Goal: Check status: Check status

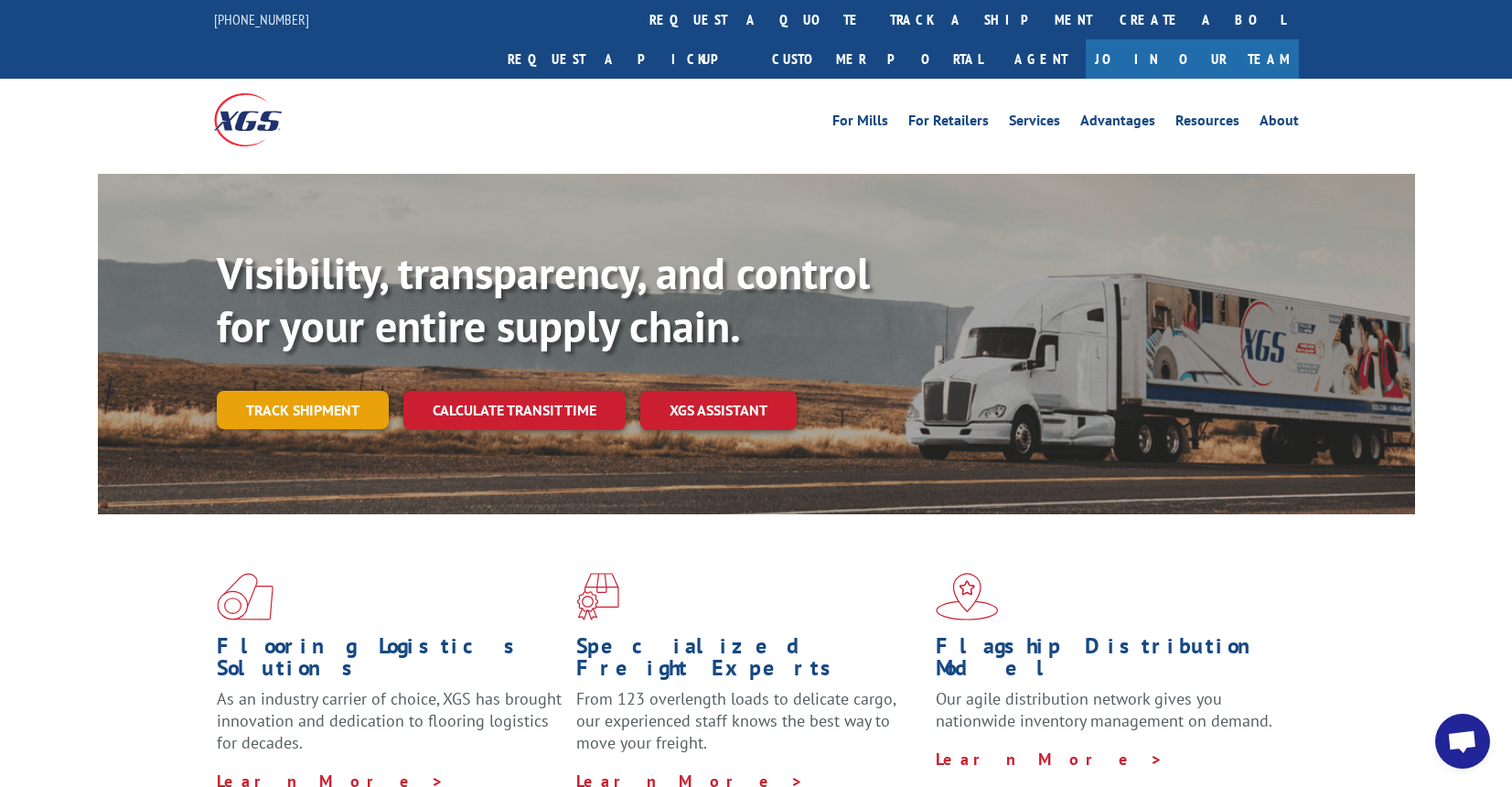
click at [306, 390] on link "Track shipment" at bounding box center [302, 410] width 172 height 39
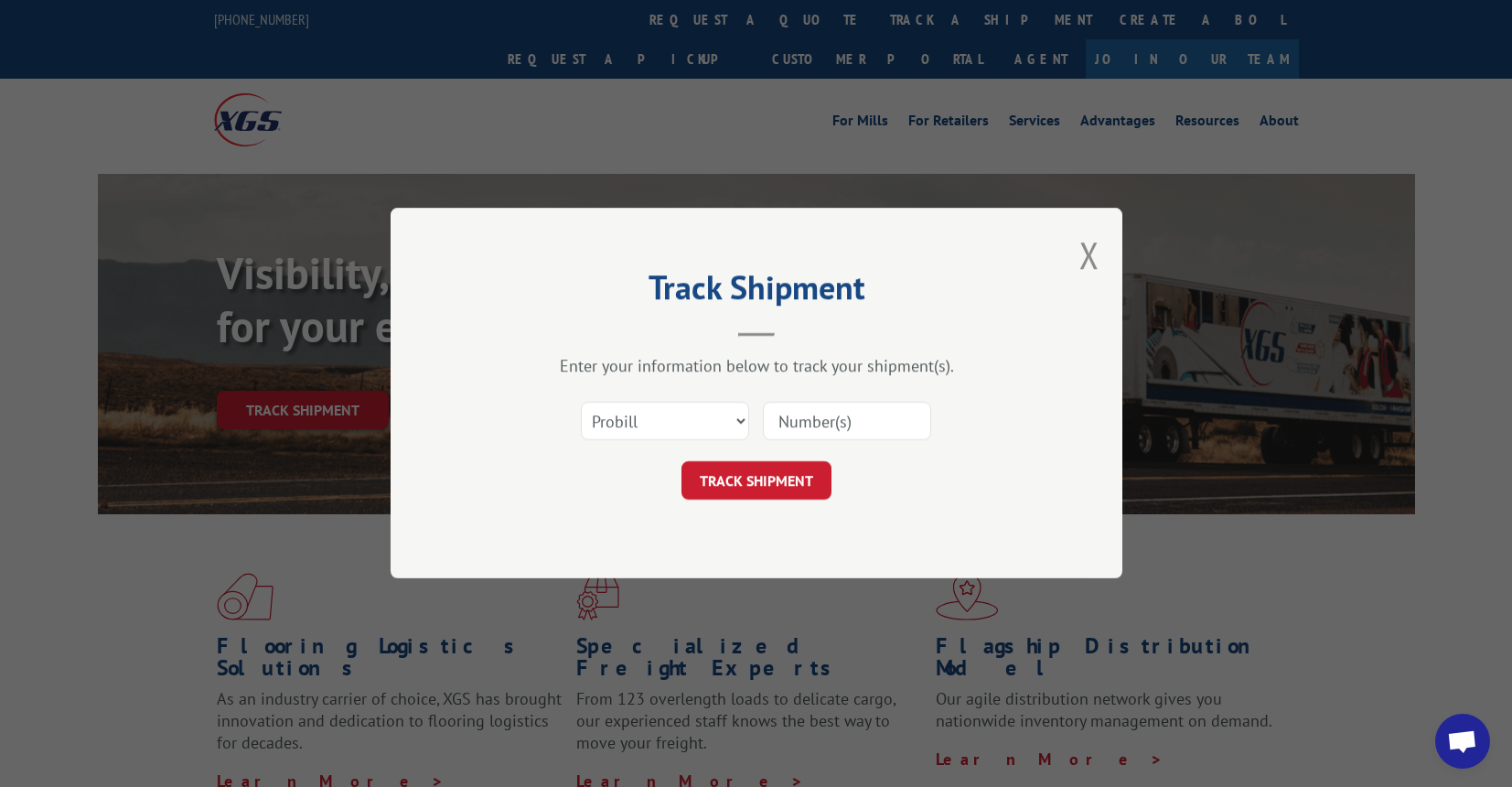
click at [867, 402] on input at bounding box center [847, 422] width 168 height 39
type input "17607341"
click at [770, 481] on button "TRACK SHIPMENT" at bounding box center [756, 482] width 150 height 39
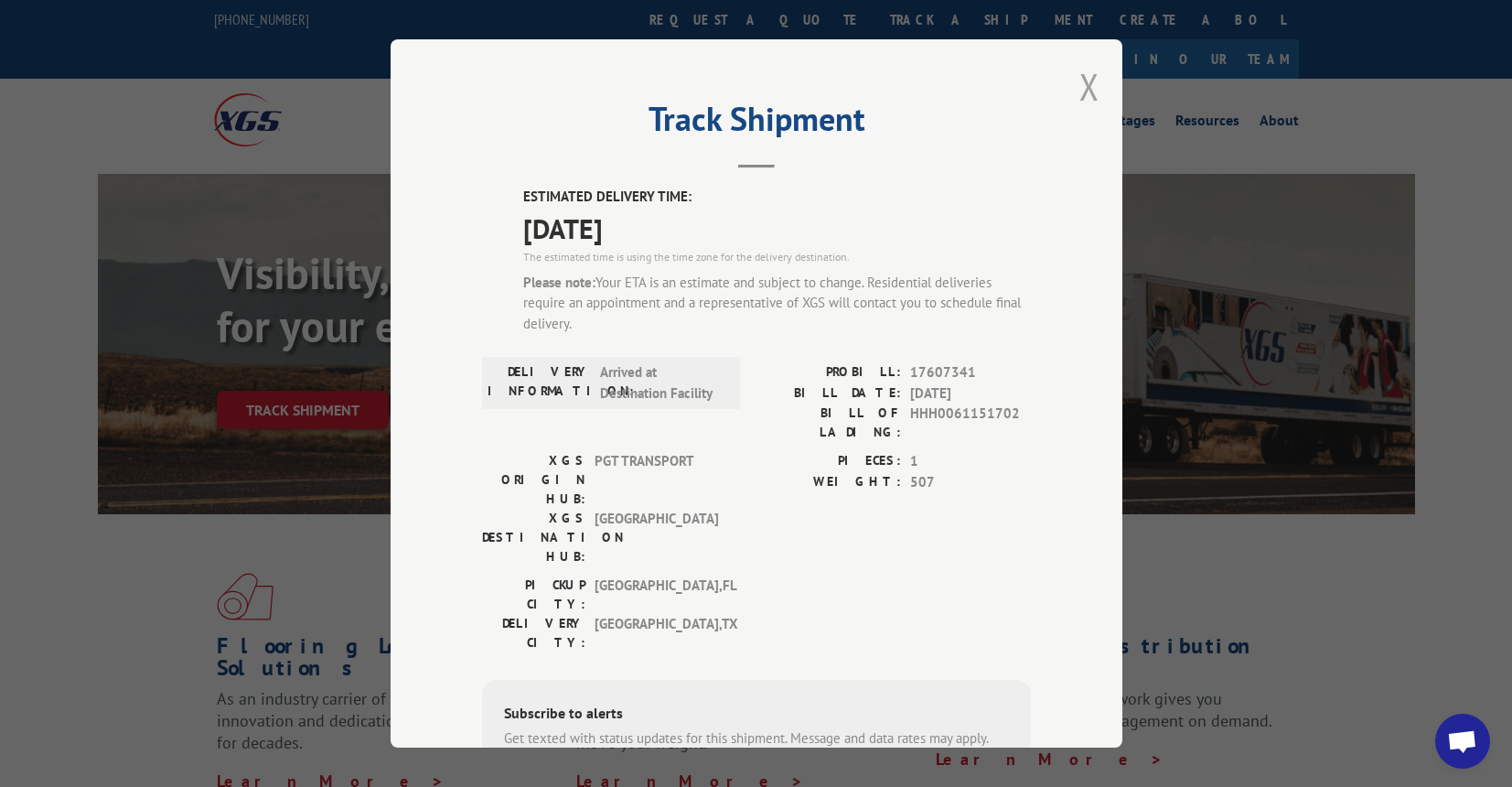
click at [1088, 88] on button "Close modal" at bounding box center [1089, 86] width 20 height 48
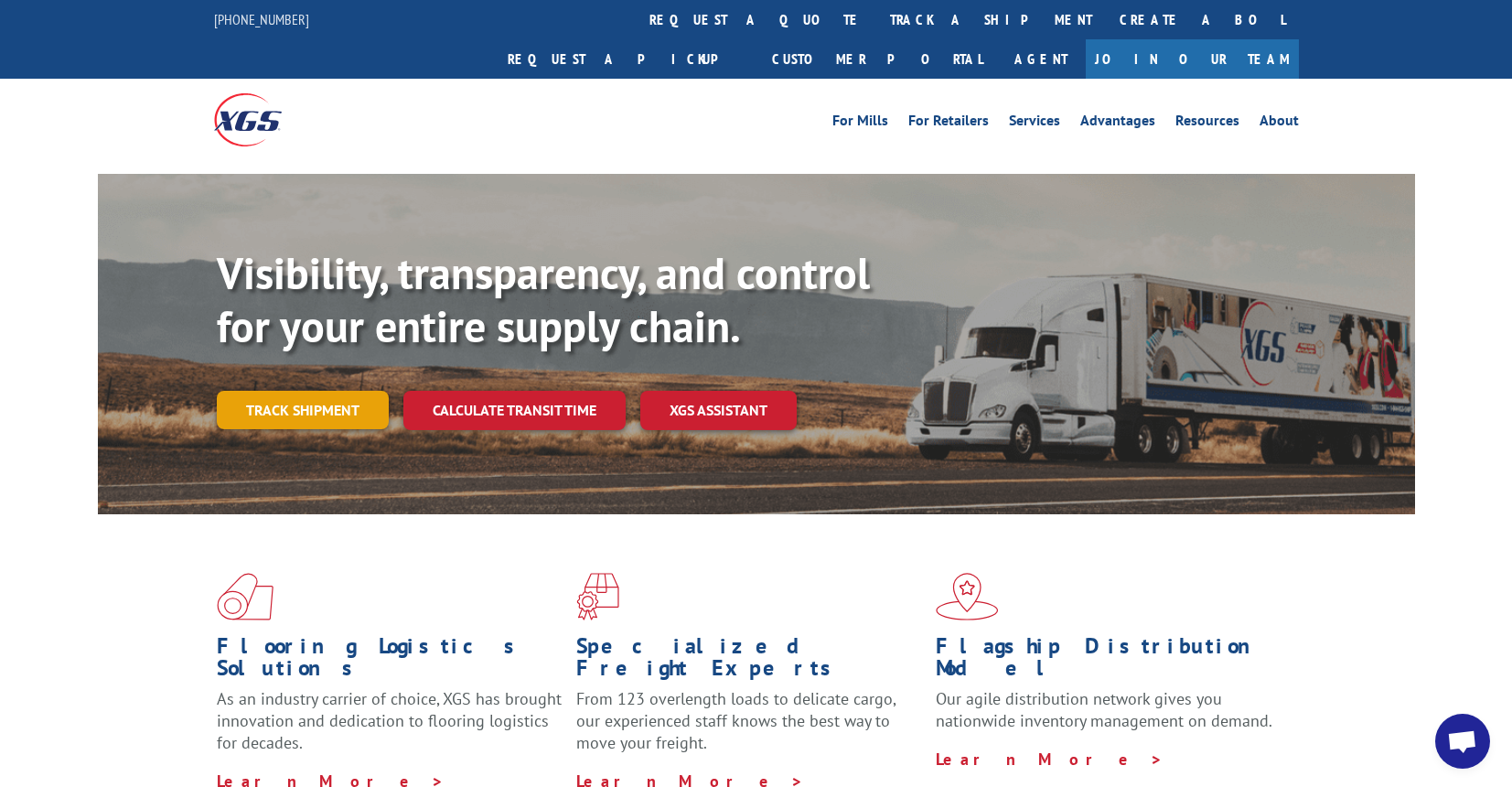
click at [312, 390] on link "Track shipment" at bounding box center [302, 410] width 172 height 39
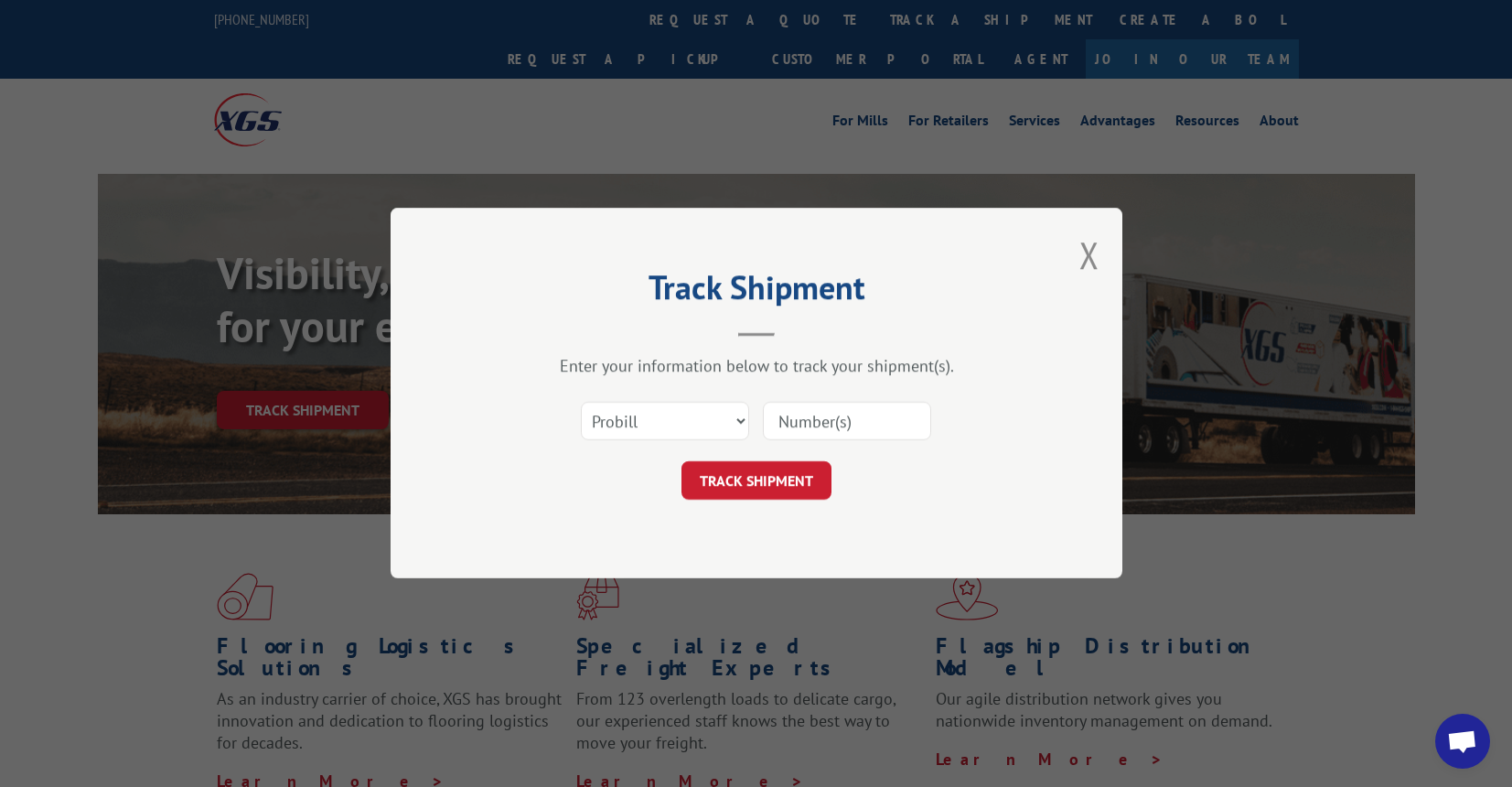
click at [848, 437] on input at bounding box center [847, 422] width 168 height 39
type input "17607341"
click at [749, 481] on button "TRACK SHIPMENT" at bounding box center [756, 482] width 150 height 39
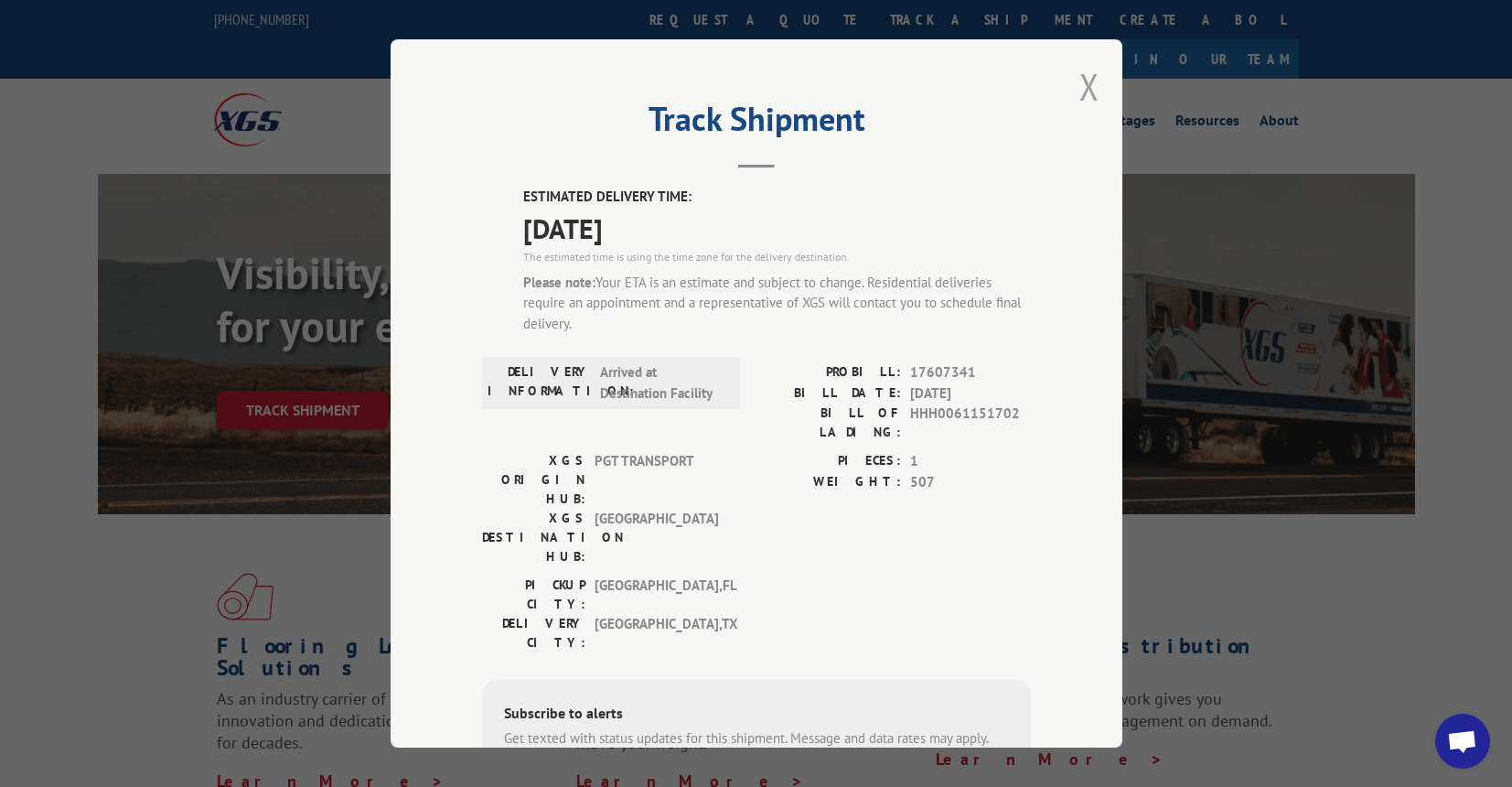
click at [1098, 84] on button "Close modal" at bounding box center [1089, 86] width 20 height 48
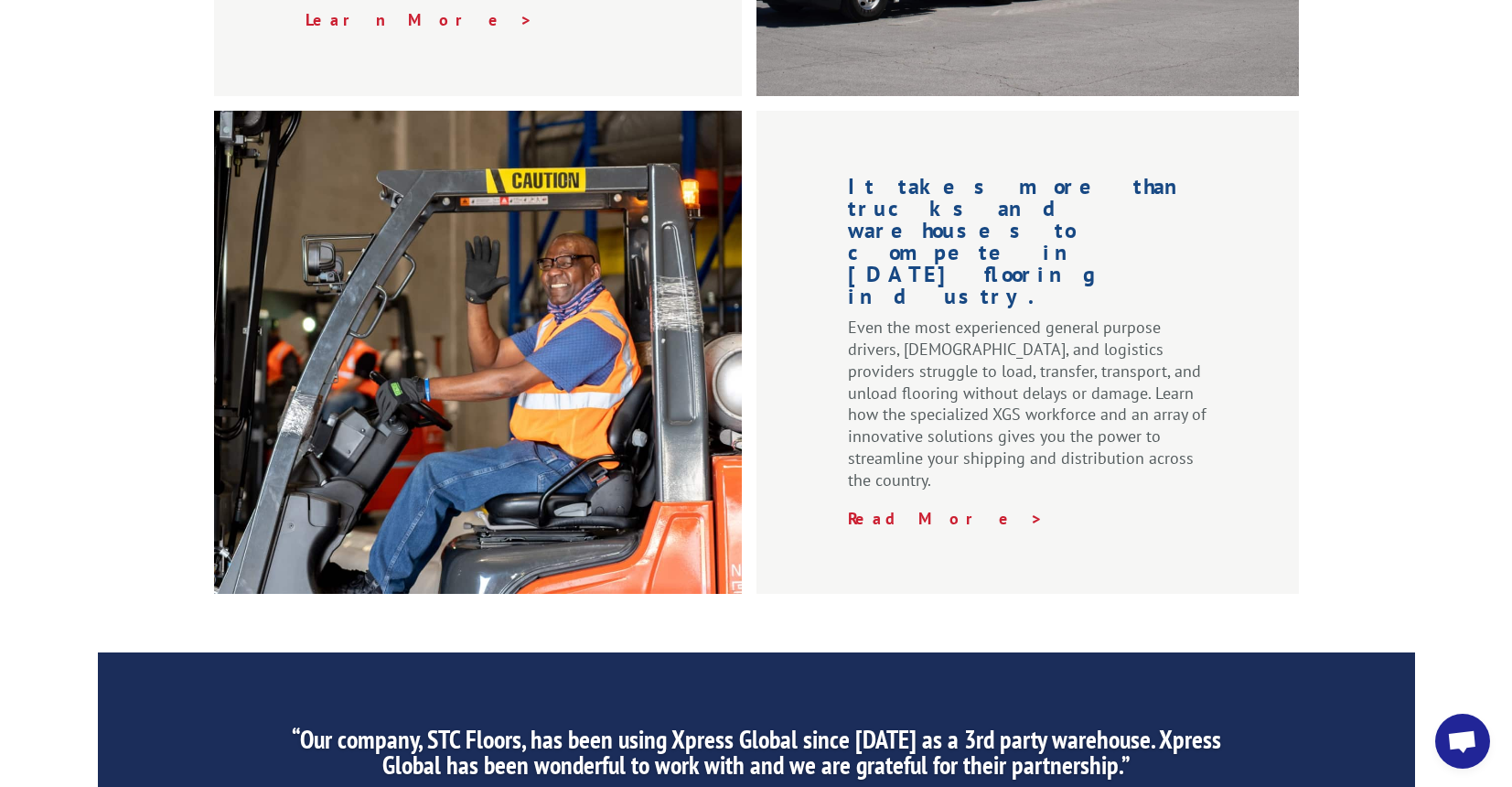
scroll to position [2834, 0]
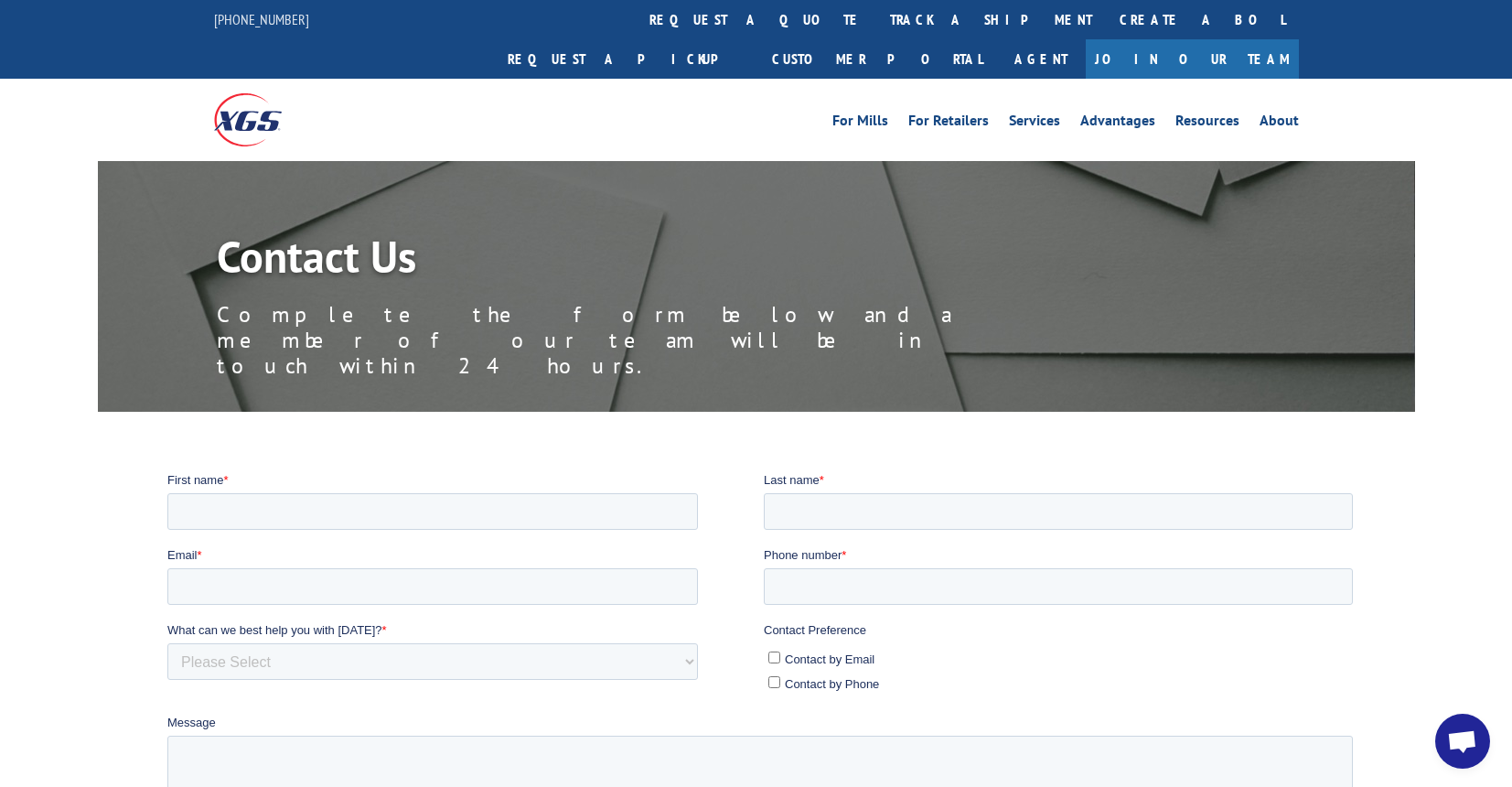
drag, startPoint x: 334, startPoint y: 1215, endPoint x: 301, endPoint y: 837, distance: 379.4
drag, startPoint x: 301, startPoint y: 837, endPoint x: 158, endPoint y: 830, distance: 143.2
click at [167, 786] on html "First name * Last name * Email * Phone number * What can we best help you with …" at bounding box center [764, 743] width 1193 height 545
copy p "Xpress Global Systems"
